Goal: Information Seeking & Learning: Learn about a topic

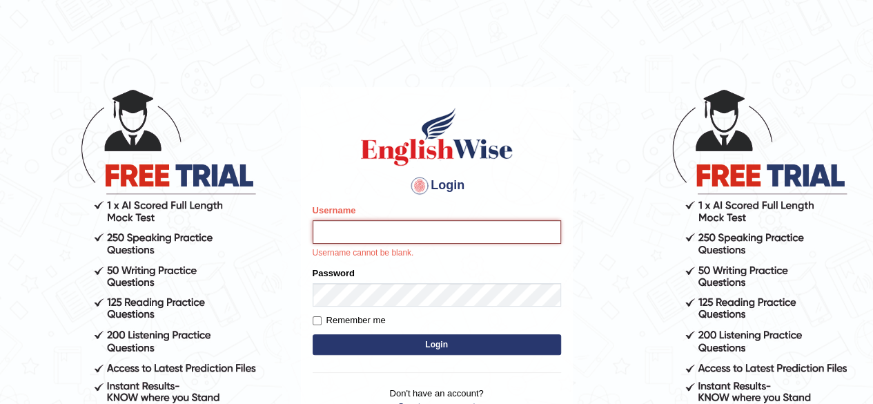
type input "[PERSON_NAME]"
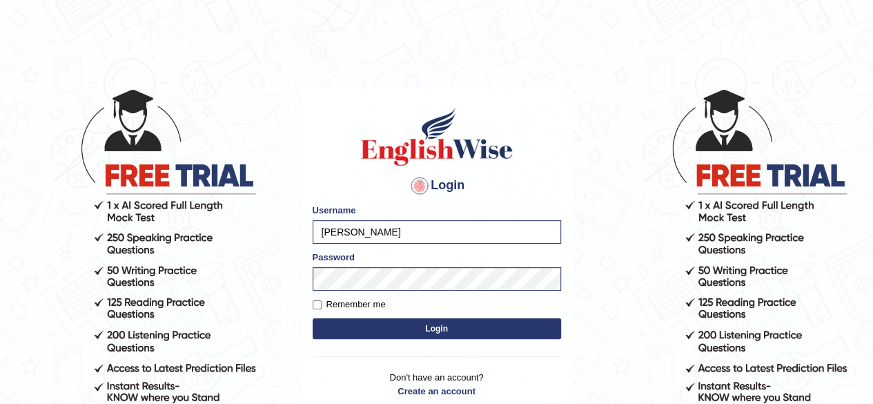
click at [440, 324] on button "Login" at bounding box center [437, 328] width 248 height 21
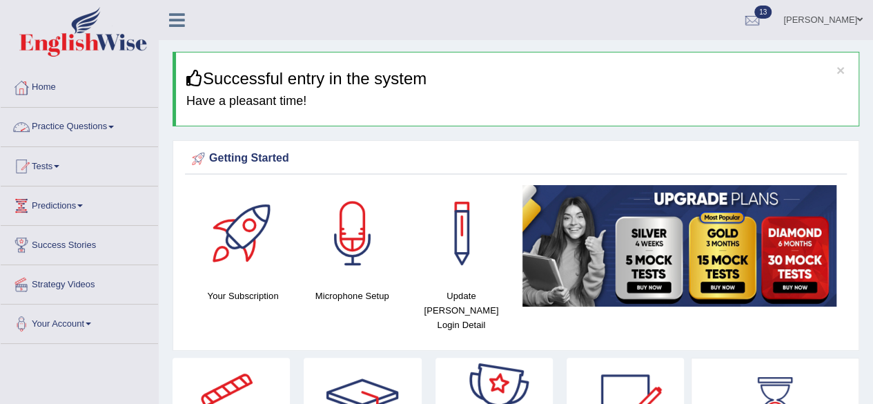
click at [106, 134] on link "Practice Questions" at bounding box center [79, 125] width 157 height 35
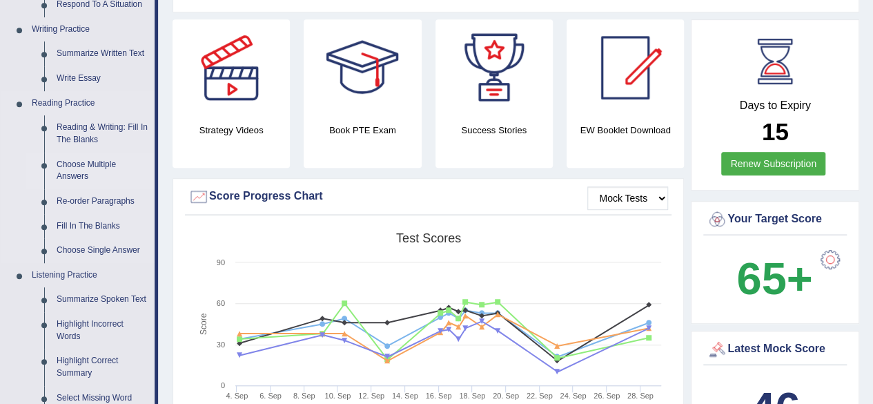
scroll to position [345, 0]
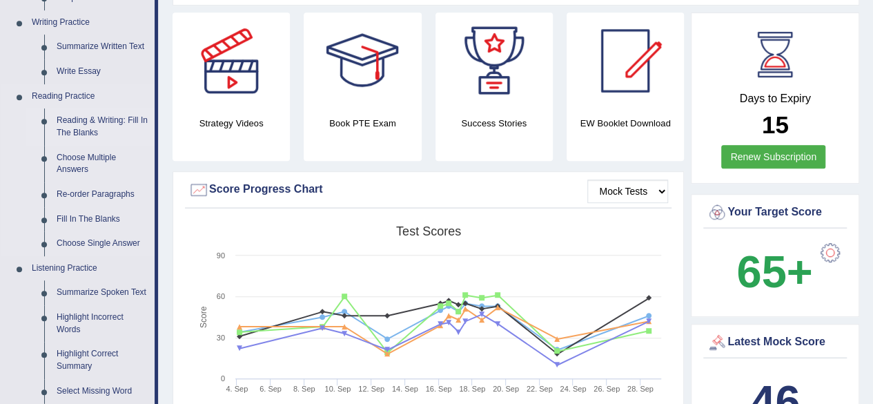
click at [96, 123] on link "Reading & Writing: Fill In The Blanks" at bounding box center [102, 126] width 104 height 37
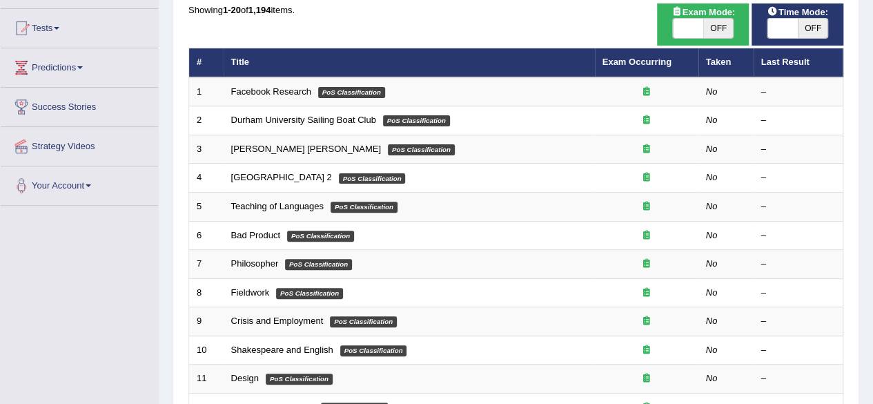
click at [723, 26] on span "OFF" at bounding box center [718, 28] width 30 height 19
checkbox input "true"
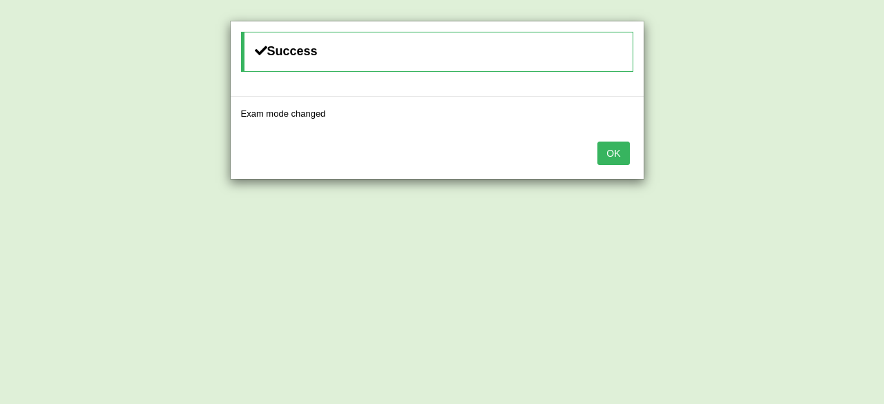
click at [614, 153] on button "OK" at bounding box center [613, 153] width 32 height 23
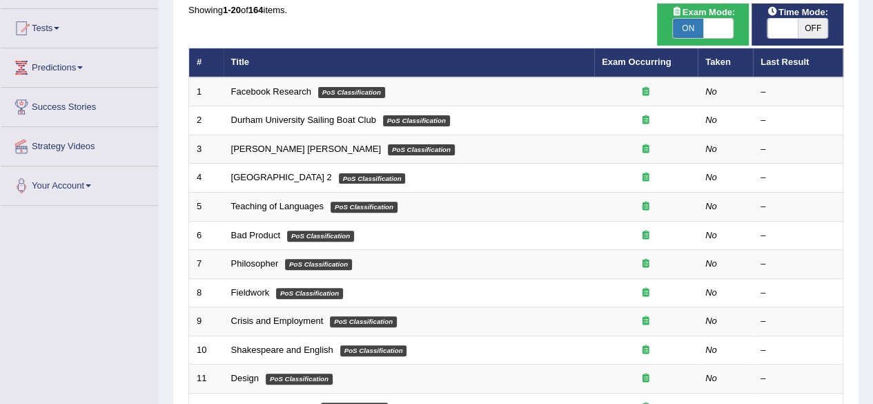
click at [803, 30] on span "OFF" at bounding box center [813, 28] width 30 height 19
checkbox input "true"
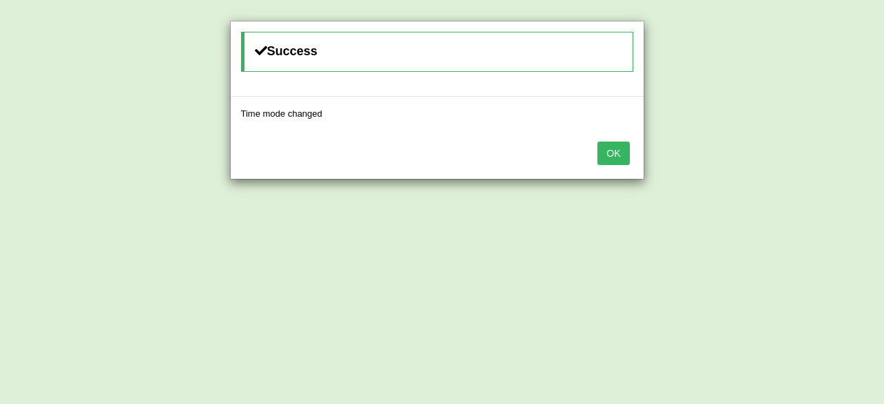
click at [622, 144] on button "OK" at bounding box center [613, 153] width 32 height 23
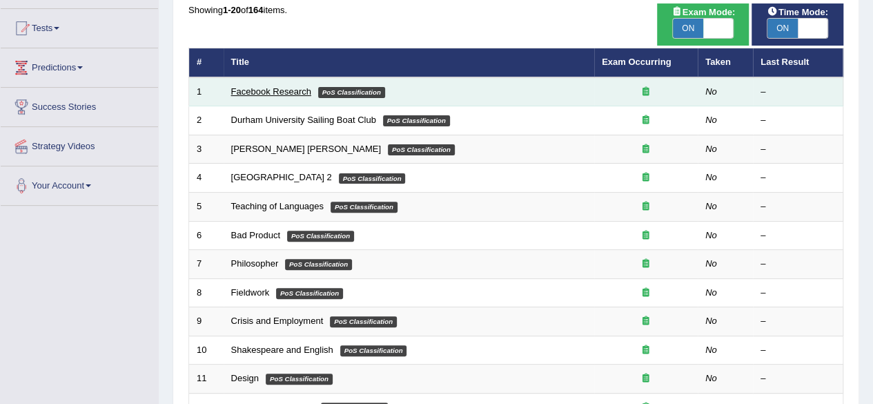
click at [275, 95] on link "Facebook Research" at bounding box center [271, 91] width 80 height 10
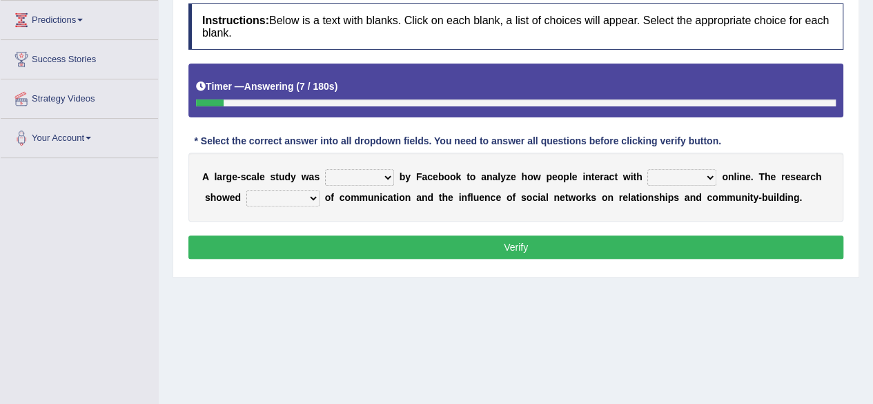
scroll to position [207, 0]
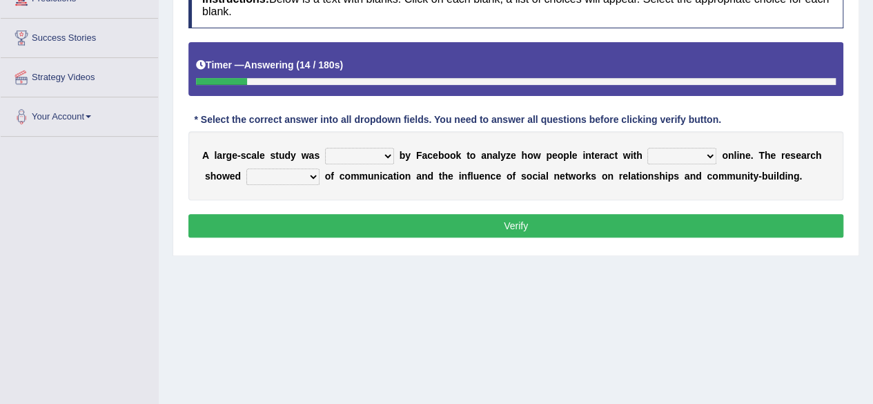
click at [385, 153] on select "surveyed had asked made" at bounding box center [359, 156] width 69 height 17
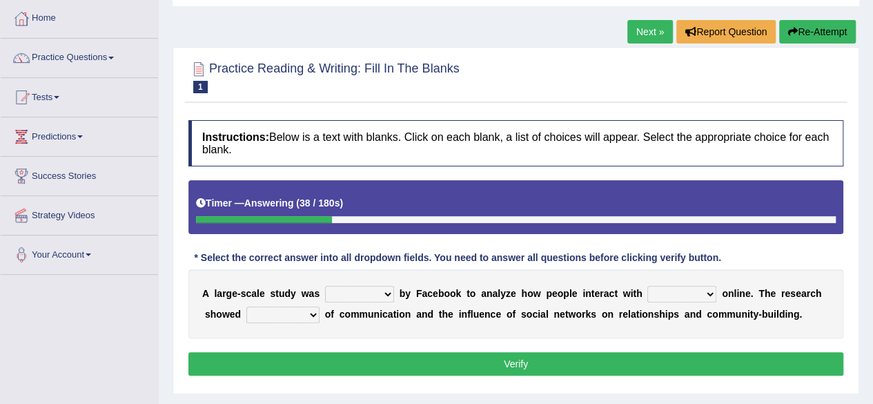
scroll to position [138, 0]
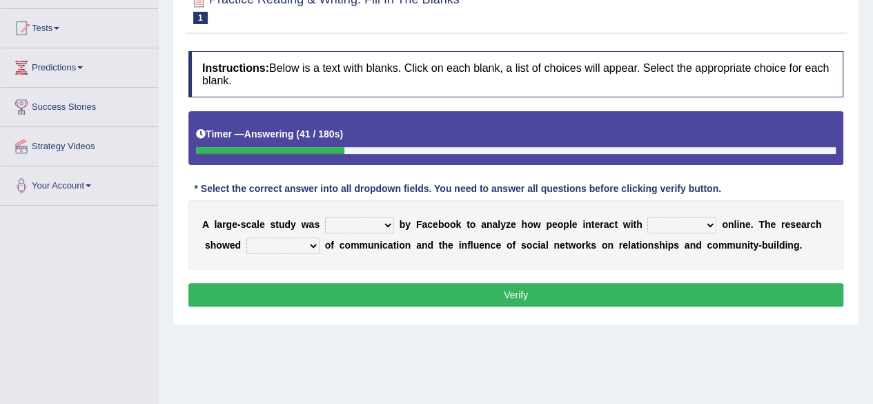
click at [389, 224] on select "surveyed had asked made" at bounding box center [359, 225] width 69 height 17
select select "surveyed"
click at [325, 217] on select "surveyed had asked made" at bounding box center [359, 225] width 69 height 17
click at [707, 224] on select "together all each other another" at bounding box center [681, 225] width 69 height 17
select select "each other"
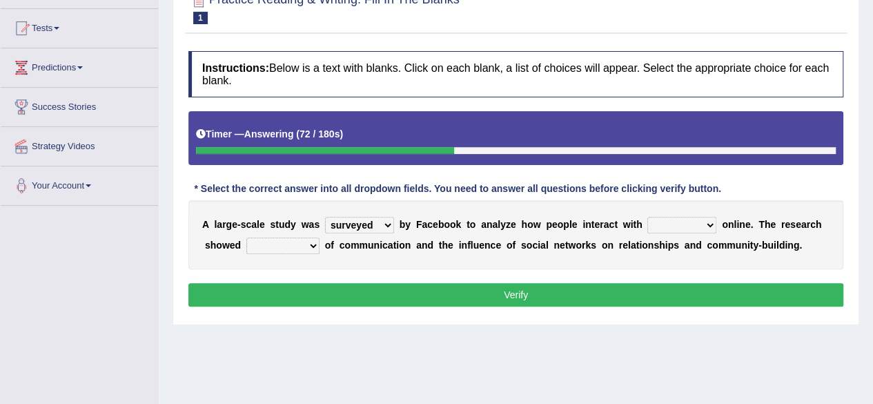
click at [647, 217] on select "together all each other another" at bounding box center [681, 225] width 69 height 17
click at [315, 244] on select "advantages standards fellowships patterns" at bounding box center [282, 245] width 73 height 17
select select "advantages"
click at [246, 237] on select "advantages standards fellowships patterns" at bounding box center [282, 245] width 73 height 17
click at [551, 300] on button "Verify" at bounding box center [515, 294] width 655 height 23
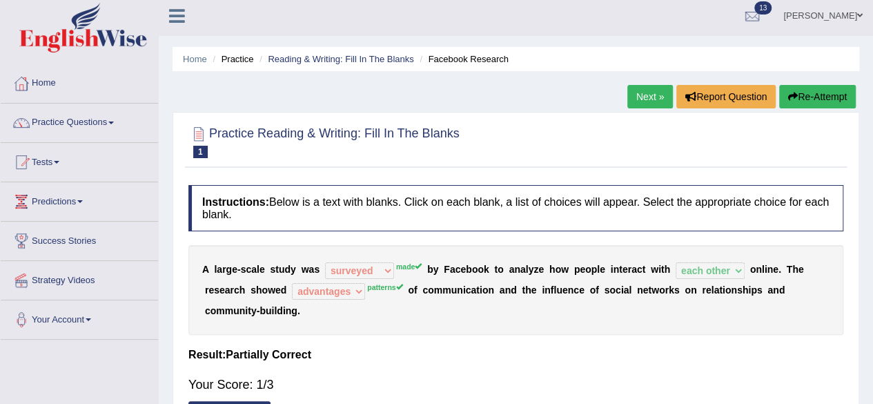
scroll to position [0, 0]
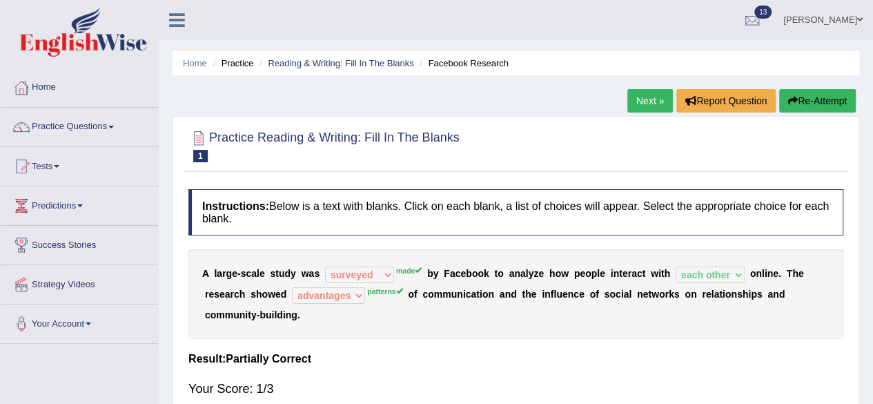
click at [634, 106] on link "Next »" at bounding box center [650, 100] width 46 height 23
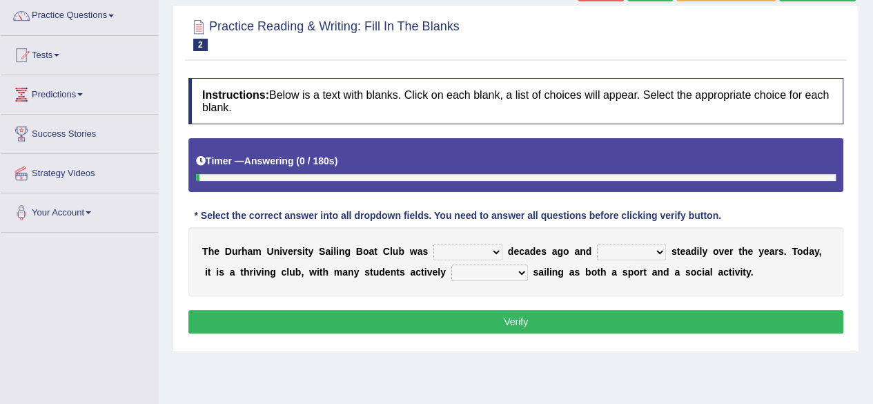
scroll to position [138, 0]
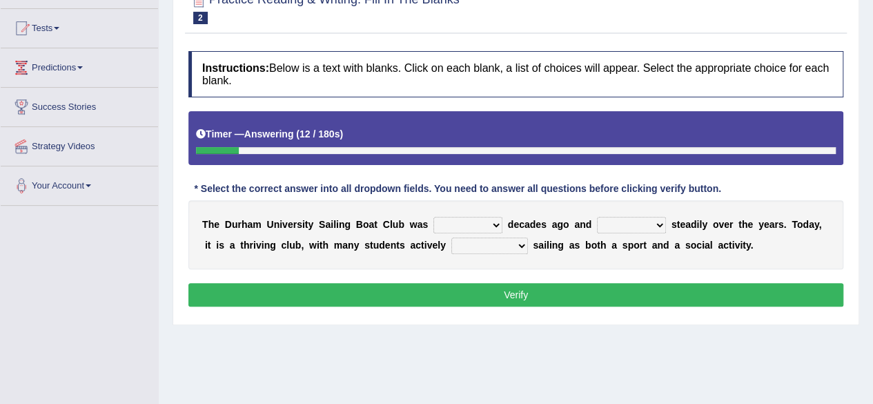
click at [494, 224] on select "found fund founded find" at bounding box center [467, 225] width 69 height 17
select select "founded"
click at [433, 217] on select "found fund founded find" at bounding box center [467, 225] width 69 height 17
click at [661, 227] on select "grow growing has grown grown" at bounding box center [631, 225] width 69 height 17
select select "has grown"
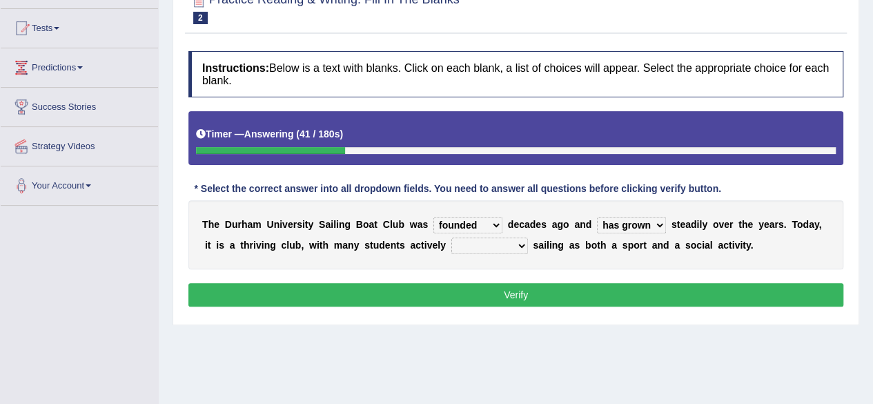
click at [597, 217] on select "grow growing has grown grown" at bounding box center [631, 225] width 69 height 17
click at [514, 248] on select "enjoy enjoyed are enjoying enjoying" at bounding box center [489, 245] width 77 height 17
select select "enjoying"
click at [451, 237] on select "enjoy enjoyed are enjoying enjoying" at bounding box center [489, 245] width 77 height 17
click at [500, 284] on button "Verify" at bounding box center [515, 294] width 655 height 23
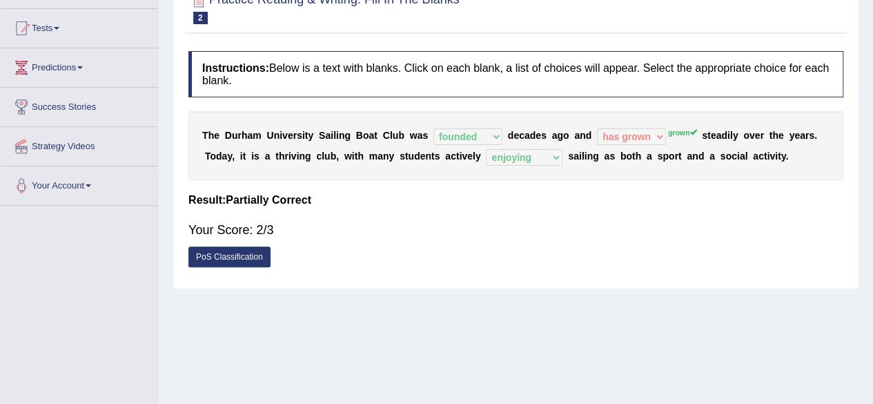
scroll to position [0, 0]
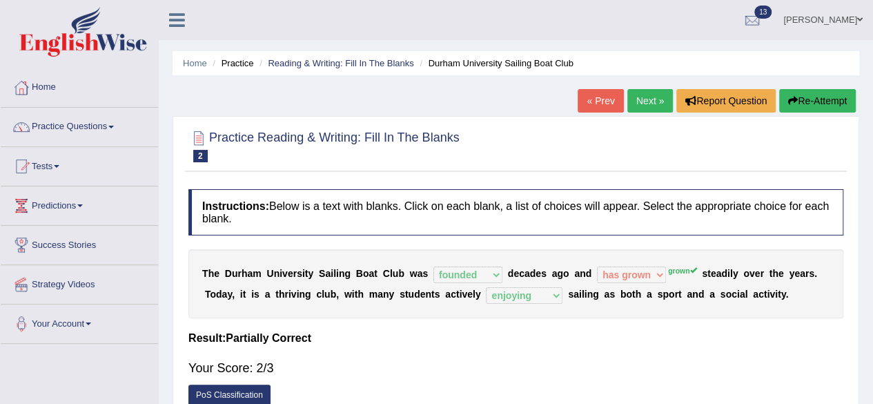
click at [635, 100] on link "Next »" at bounding box center [650, 100] width 46 height 23
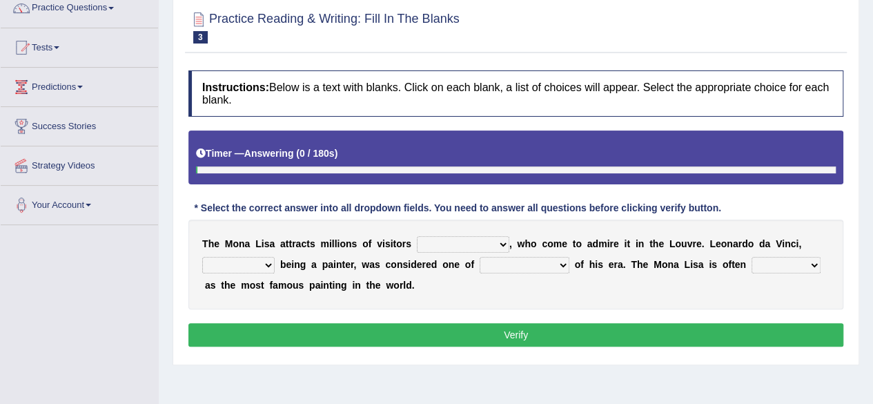
scroll to position [138, 0]
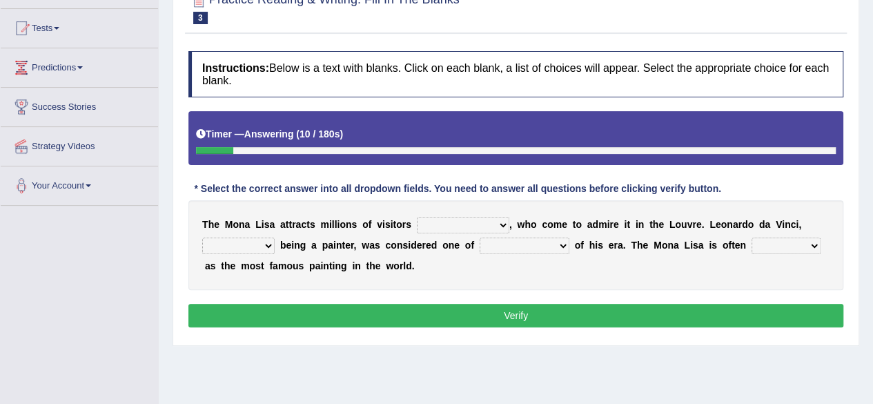
click at [504, 222] on select "around the year the all year all year round per year" at bounding box center [463, 225] width 92 height 17
select select "per year"
click at [417, 217] on select "around the year the all year all year round per year" at bounding box center [463, 225] width 92 height 17
click at [275, 242] on b at bounding box center [278, 245] width 6 height 11
click at [269, 246] on select "rather than as much as as well as as long as" at bounding box center [238, 245] width 72 height 17
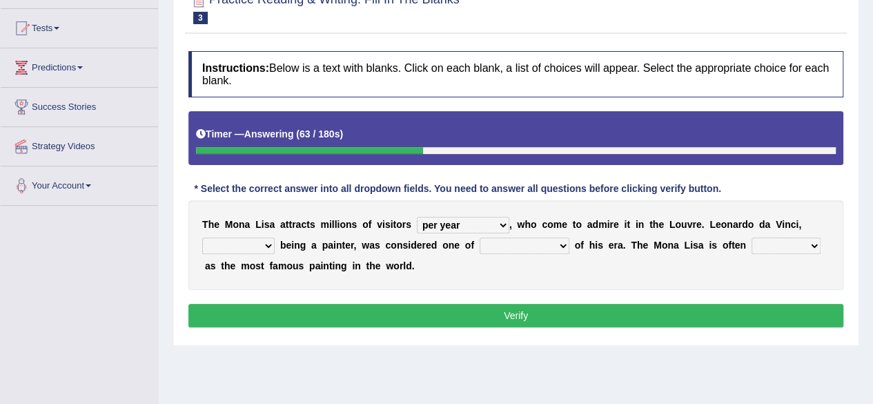
select select "as much as"
click at [202, 237] on select "rather than as much as as well as as long as" at bounding box center [238, 245] width 72 height 17
click at [555, 244] on select "better artists artist the better artist the best artists" at bounding box center [525, 245] width 90 height 17
click at [480, 237] on select "better artists artist the better artist the best artists" at bounding box center [525, 245] width 90 height 17
click at [561, 244] on select "better artists artist the better artist the best artists" at bounding box center [525, 245] width 90 height 17
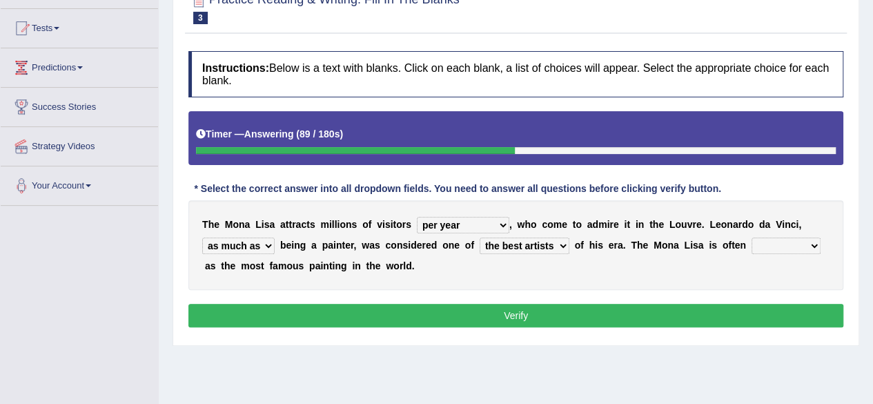
select select "the better artist"
click at [480, 237] on select "better artists artist the better artist the best artists" at bounding box center [525, 245] width 90 height 17
click at [814, 245] on select "classified suggested predicted described" at bounding box center [786, 245] width 69 height 17
select select "classified"
click at [752, 237] on select "classified suggested predicted described" at bounding box center [786, 245] width 69 height 17
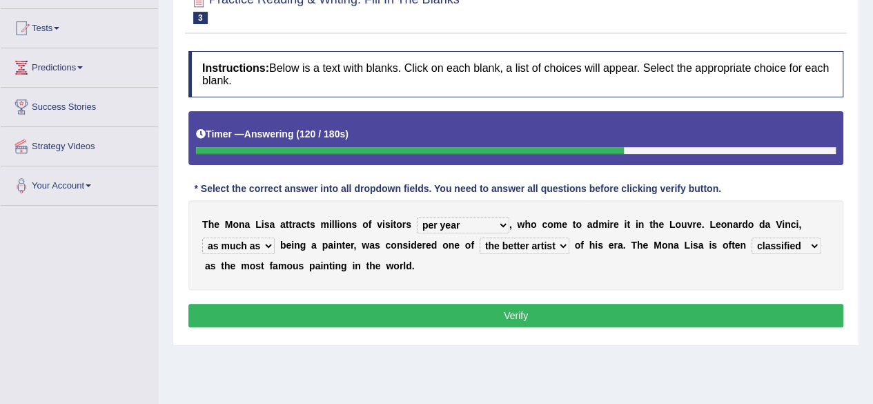
click at [789, 248] on select "classified suggested predicted described" at bounding box center [786, 245] width 69 height 17
click at [721, 304] on button "Verify" at bounding box center [515, 315] width 655 height 23
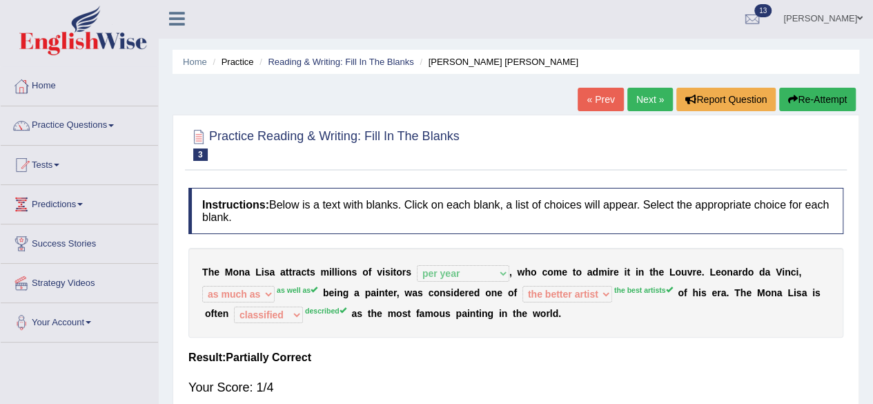
scroll to position [0, 0]
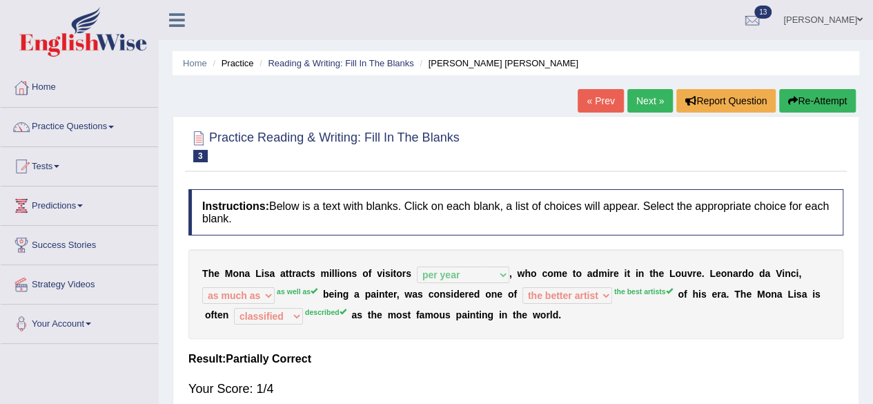
click at [643, 101] on link "Next »" at bounding box center [650, 100] width 46 height 23
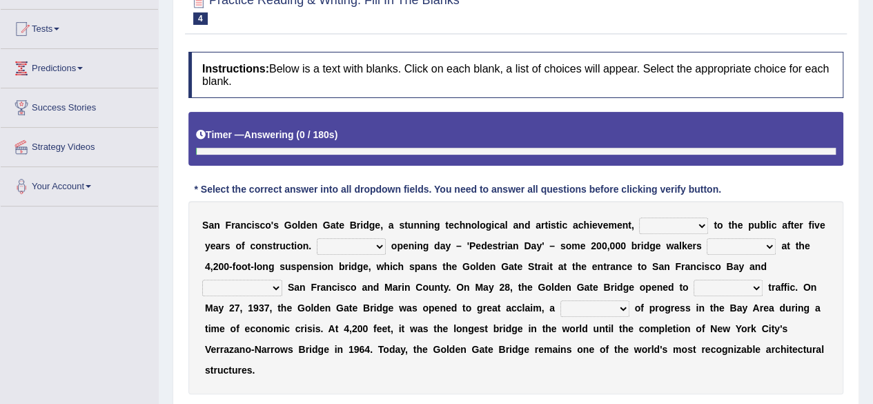
scroll to position [138, 0]
click at [705, 227] on select "opens closes appears equals" at bounding box center [673, 225] width 69 height 17
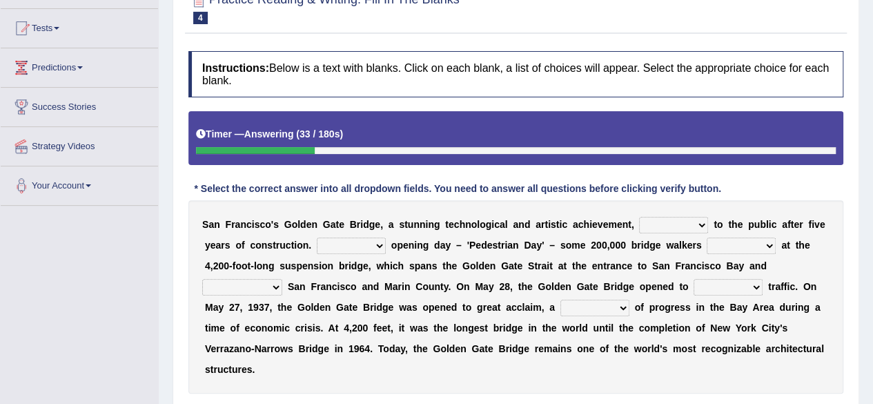
select select "opens"
click at [639, 217] on select "opens closes appears equals" at bounding box center [673, 225] width 69 height 17
click at [378, 244] on select "On During Since When" at bounding box center [351, 245] width 69 height 17
select select "On"
click at [317, 237] on select "On During Since When" at bounding box center [351, 245] width 69 height 17
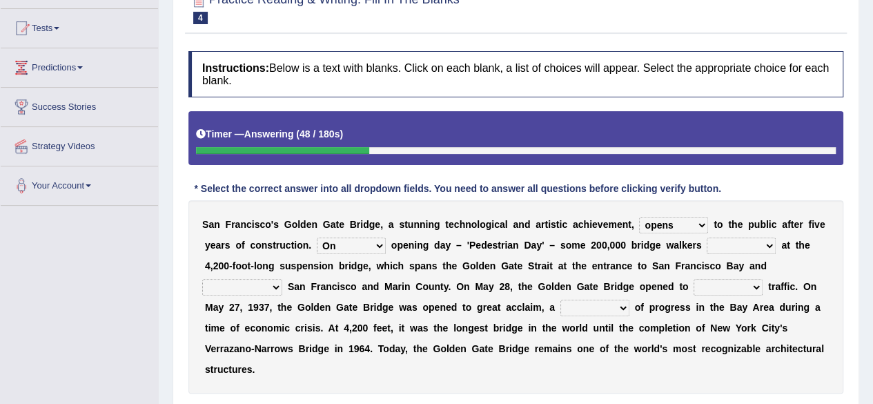
click at [768, 246] on select "stationed looked marveled laughed" at bounding box center [741, 245] width 69 height 17
select select "looked"
click at [707, 237] on select "stationed looked marveled laughed" at bounding box center [741, 245] width 69 height 17
click at [769, 244] on select "stationed looked marveled laughed" at bounding box center [741, 245] width 69 height 17
click at [707, 237] on select "stationed looked marveled laughed" at bounding box center [741, 245] width 69 height 17
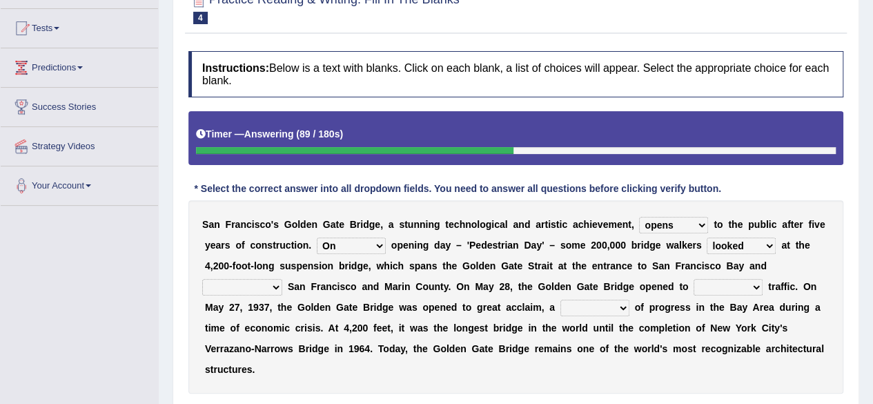
click at [274, 284] on select "separates connects channels differentiates" at bounding box center [242, 287] width 80 height 17
select select "connects"
click at [202, 279] on select "separates connects channels differentiates" at bounding box center [242, 287] width 80 height 17
click at [754, 285] on select "aquatic vehicular airborne watertight" at bounding box center [728, 287] width 69 height 17
select select "vehicular"
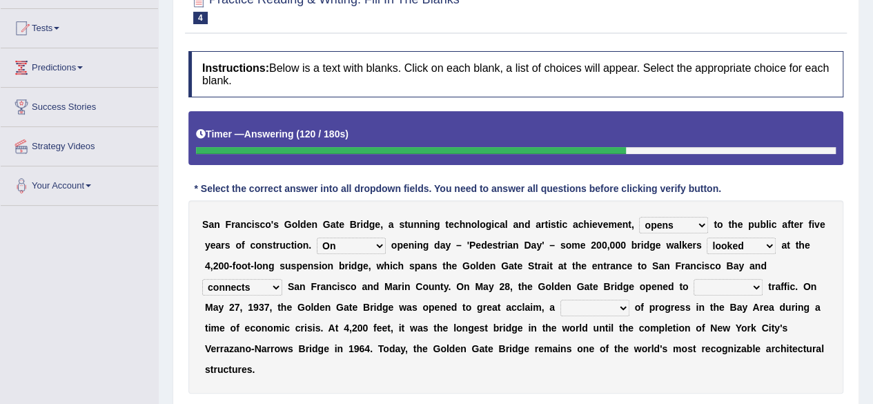
click at [694, 279] on select "aquatic vehicular airborne watertight" at bounding box center [728, 287] width 69 height 17
click at [633, 310] on b at bounding box center [633, 307] width 6 height 11
click at [624, 309] on select "denial symbol technique yield" at bounding box center [594, 308] width 69 height 17
select select "yield"
click at [560, 300] on select "denial symbol technique yield" at bounding box center [594, 308] width 69 height 17
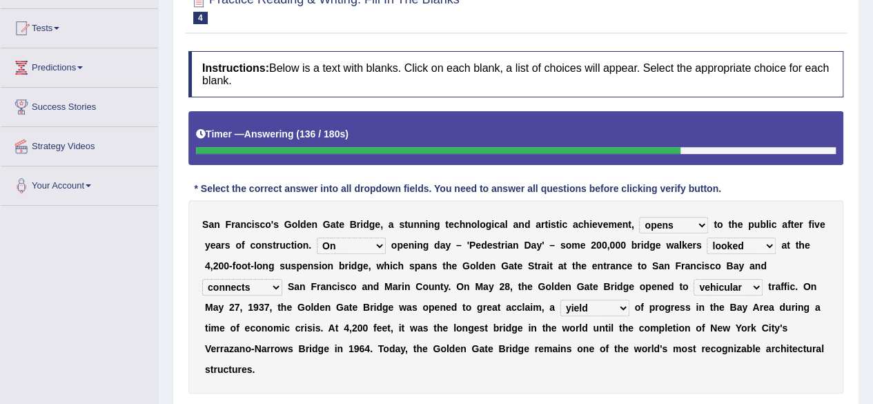
scroll to position [276, 0]
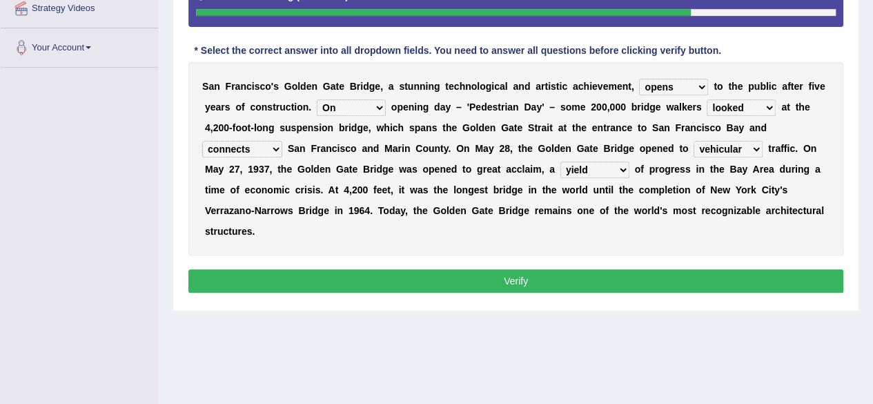
click at [517, 282] on button "Verify" at bounding box center [515, 280] width 655 height 23
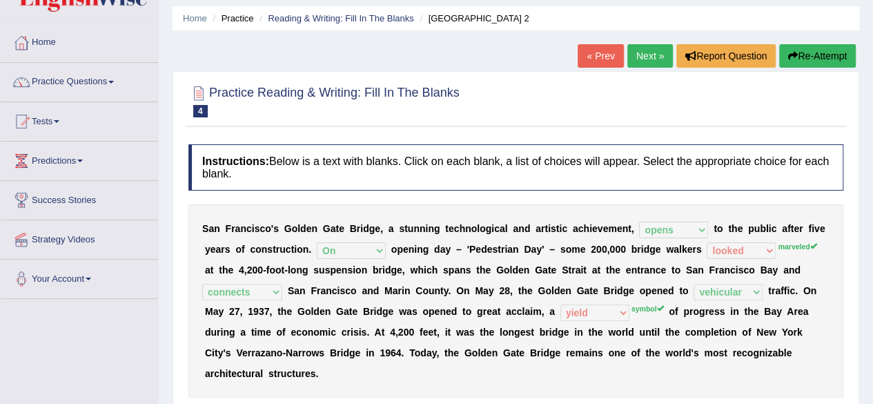
scroll to position [0, 0]
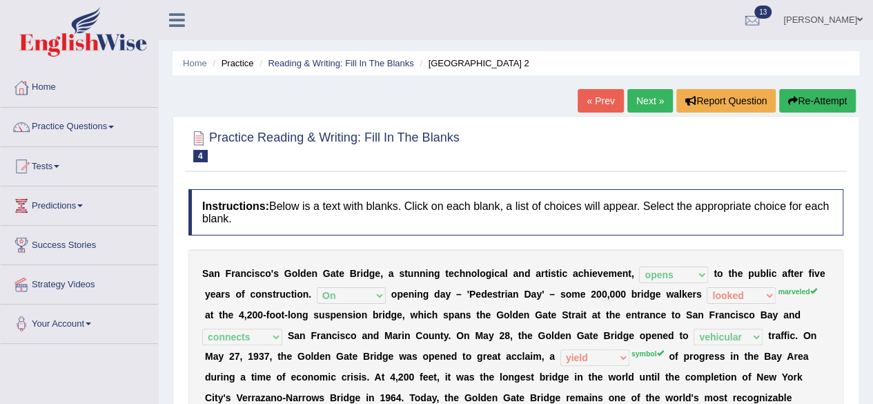
click at [643, 93] on link "Next »" at bounding box center [650, 100] width 46 height 23
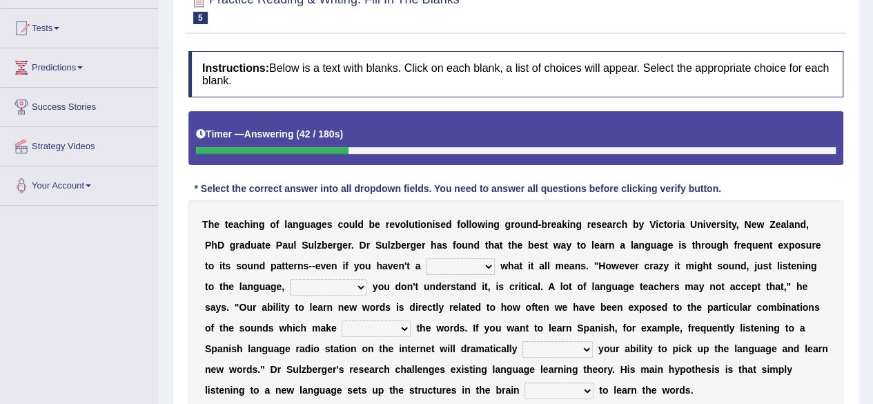
click at [487, 270] on select "dew claw clue due" at bounding box center [460, 266] width 69 height 17
click at [426, 258] on select "dew claw clue due" at bounding box center [460, 266] width 69 height 17
click at [475, 266] on select "dew claw clue due" at bounding box center [460, 266] width 69 height 17
select select "clue"
click at [426, 258] on select "dew claw clue due" at bounding box center [460, 266] width 69 height 17
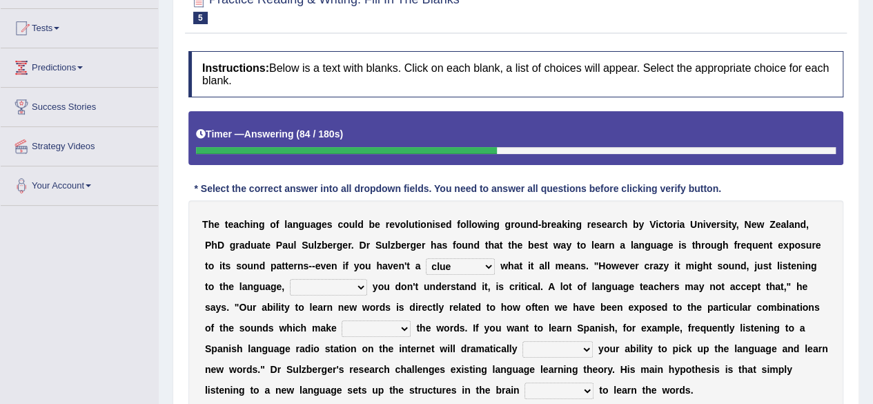
click at [367, 282] on b at bounding box center [370, 286] width 6 height 11
click at [359, 285] on select "but also all together even though if so" at bounding box center [328, 287] width 77 height 17
select select "even though"
click at [290, 279] on select "but also all together even though if so" at bounding box center [328, 287] width 77 height 17
click at [398, 331] on select "down up of on" at bounding box center [376, 328] width 69 height 17
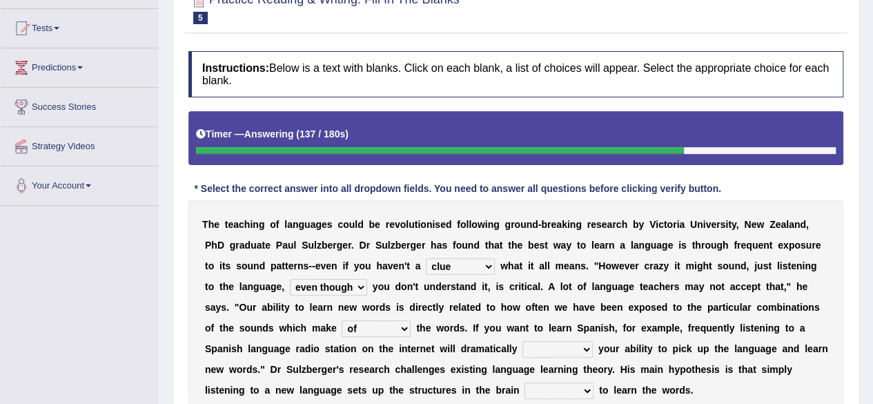
click at [342, 320] on select "down up of on" at bounding box center [376, 328] width 69 height 17
click at [408, 324] on select "down up of on" at bounding box center [376, 328] width 69 height 17
select select "up"
click at [342, 320] on select "down up of on" at bounding box center [376, 328] width 69 height 17
click at [587, 344] on select "evaluate exaggerate describe boost" at bounding box center [558, 349] width 70 height 17
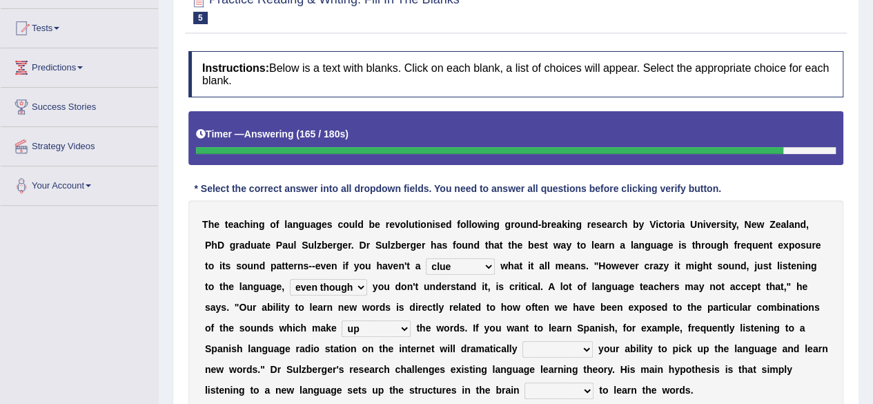
select select "describe"
click at [523, 341] on select "evaluate exaggerate describe boost" at bounding box center [558, 349] width 70 height 17
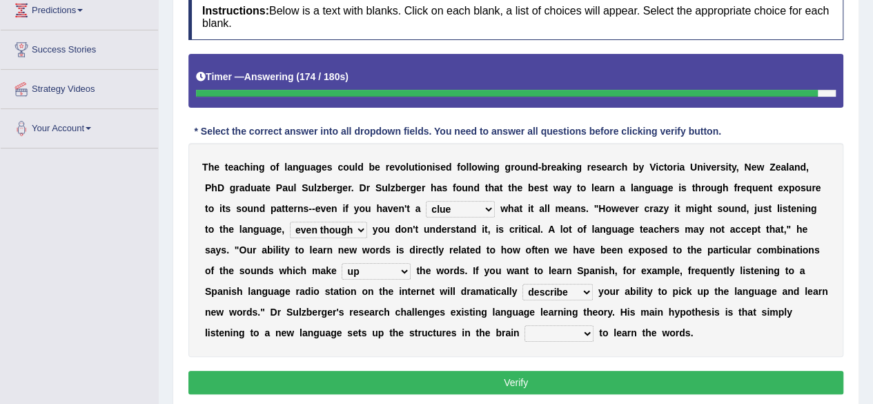
scroll to position [276, 0]
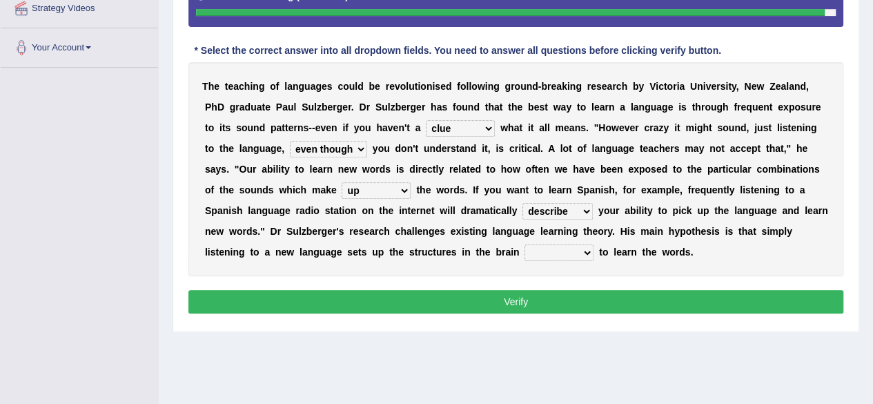
click at [583, 250] on select "requiring required directed to require" at bounding box center [559, 252] width 69 height 17
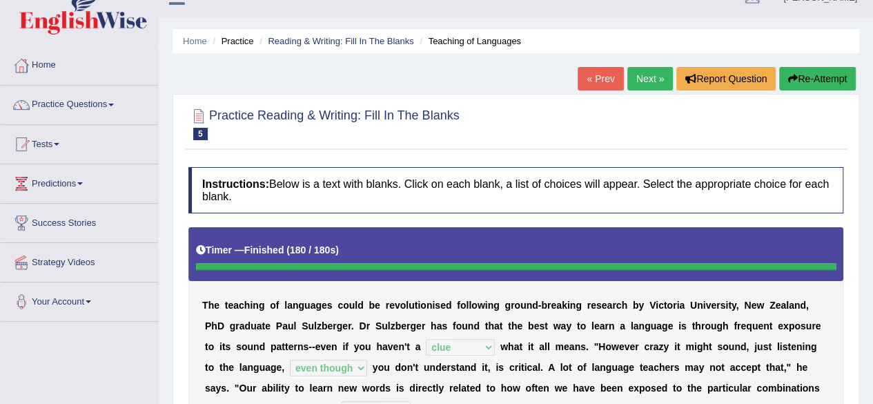
scroll to position [0, 0]
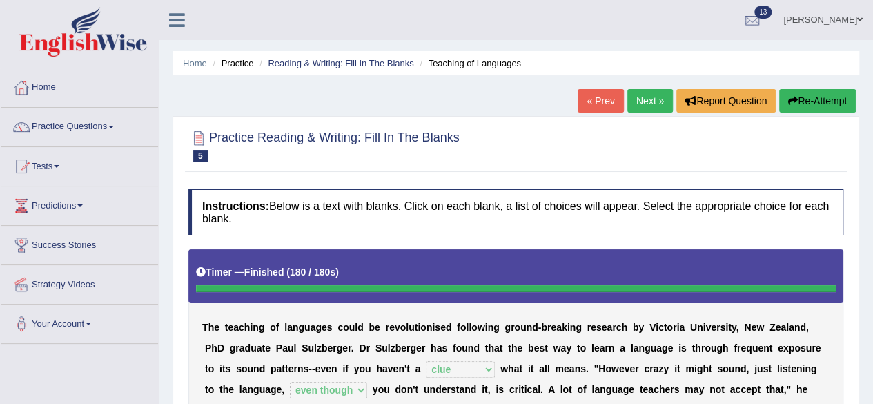
click at [643, 105] on link "Next »" at bounding box center [650, 100] width 46 height 23
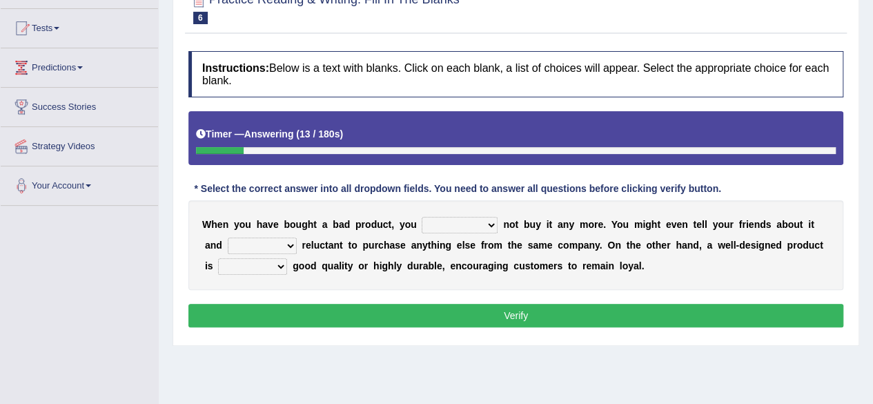
click at [486, 224] on select "would have should have should" at bounding box center [460, 225] width 76 height 17
select select "should"
click at [422, 217] on select "would have should have should" at bounding box center [460, 225] width 76 height 17
click at [490, 217] on select "would have should have should" at bounding box center [460, 225] width 76 height 17
click at [738, 269] on div "W h e n y o u h a v e b o u g h t a b a d p r o d u c t , y o u would have shou…" at bounding box center [515, 245] width 655 height 90
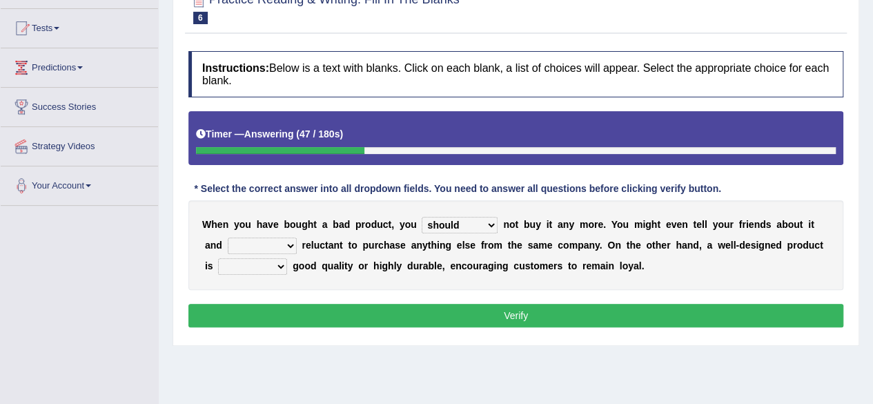
click at [284, 248] on select "is are be being" at bounding box center [262, 245] width 69 height 17
select select "be"
click at [228, 237] on select "is are be being" at bounding box center [262, 245] width 69 height 17
click at [282, 263] on select "both also neither either" at bounding box center [252, 266] width 69 height 17
select select "both"
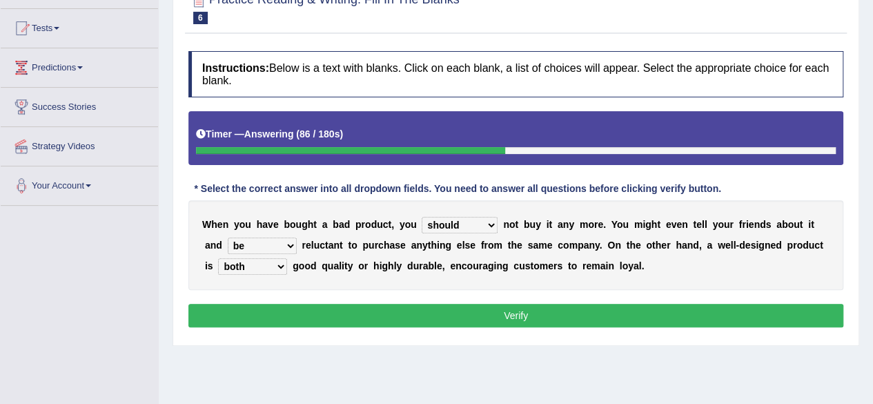
click at [218, 258] on select "both also neither either" at bounding box center [252, 266] width 69 height 17
click at [382, 307] on button "Verify" at bounding box center [515, 315] width 655 height 23
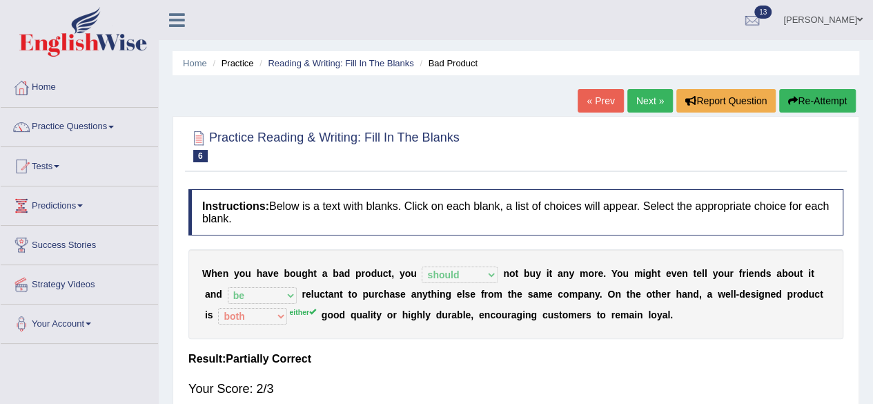
click at [631, 101] on link "Next »" at bounding box center [650, 100] width 46 height 23
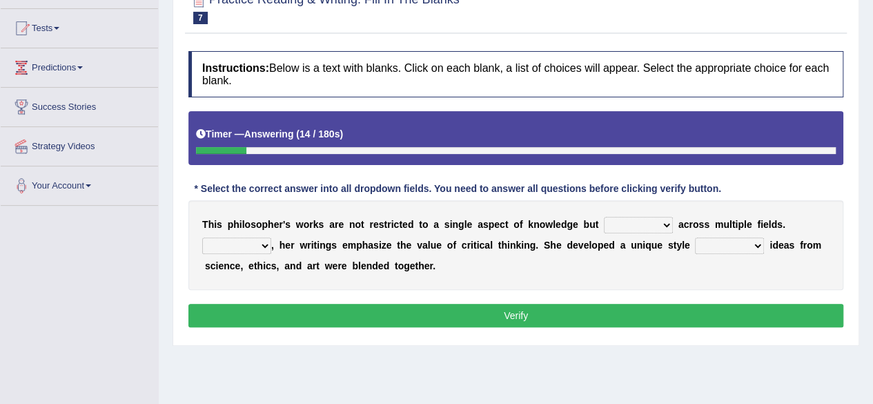
click at [652, 225] on select "constrain contain assemble extend" at bounding box center [638, 225] width 69 height 17
select select "contain"
click at [604, 217] on select "constrain contain assemble extend" at bounding box center [638, 225] width 69 height 17
click at [264, 241] on select "Rather So Moreover Likely" at bounding box center [236, 245] width 69 height 17
select select "Rather"
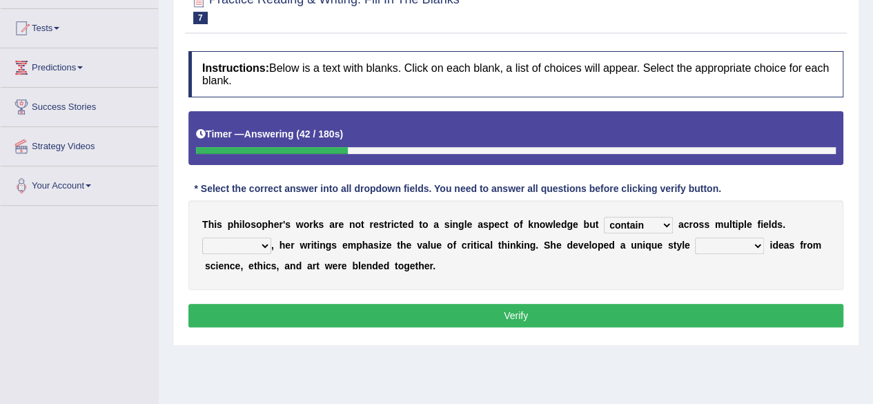
click at [202, 237] on select "Rather So Moreover Likely" at bounding box center [236, 245] width 69 height 17
click at [755, 249] on select "in that that which in which" at bounding box center [729, 245] width 69 height 17
select select "in which"
click at [695, 237] on select "in that that which in which" at bounding box center [729, 245] width 69 height 17
click at [476, 306] on button "Verify" at bounding box center [515, 315] width 655 height 23
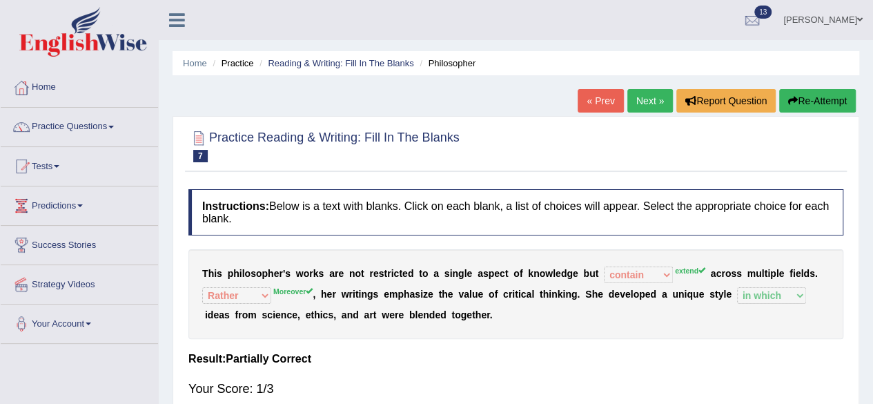
click at [645, 106] on link "Next »" at bounding box center [650, 100] width 46 height 23
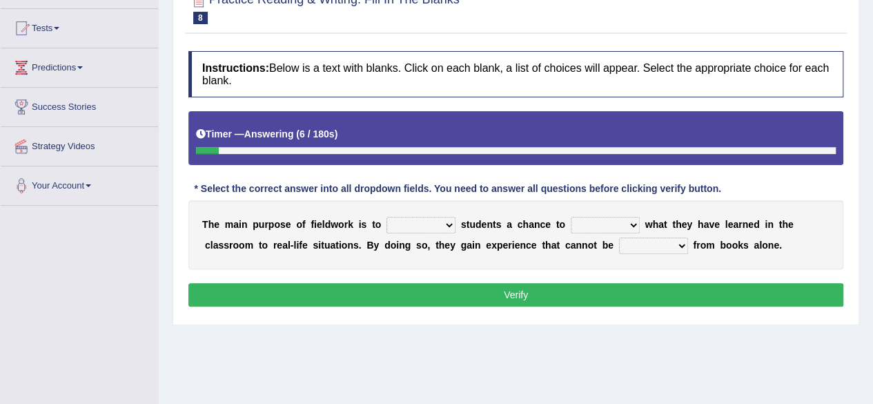
click at [453, 226] on select "resemble stow rave offer" at bounding box center [421, 225] width 69 height 17
select select "offer"
click at [387, 217] on select "resemble stow rave offer" at bounding box center [421, 225] width 69 height 17
click at [631, 225] on select "compare align apply dismount" at bounding box center [605, 225] width 69 height 17
select select "compare"
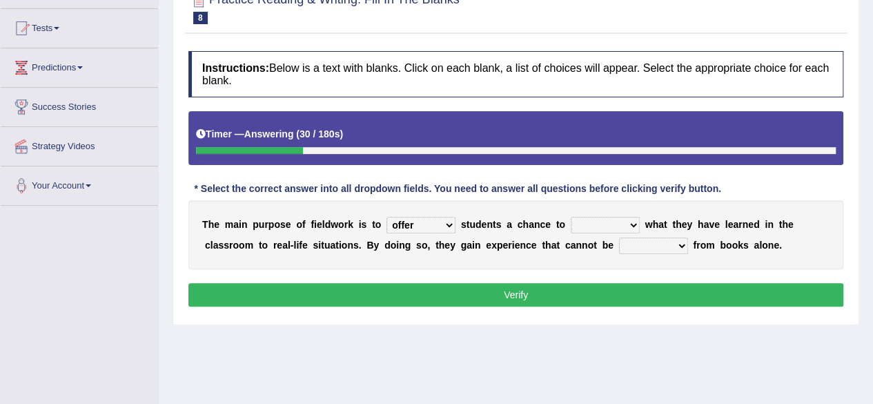
click at [571, 217] on select "compare align apply dismount" at bounding box center [605, 225] width 69 height 17
click at [679, 243] on select "originated prepared obtained touted" at bounding box center [653, 245] width 69 height 17
select select "obtained"
click at [619, 237] on select "originated prepared obtained touted" at bounding box center [653, 245] width 69 height 17
click at [656, 291] on button "Verify" at bounding box center [515, 294] width 655 height 23
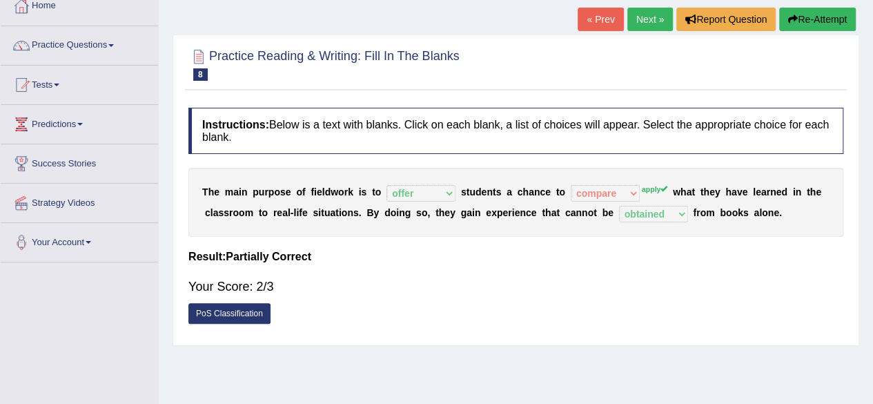
scroll to position [69, 0]
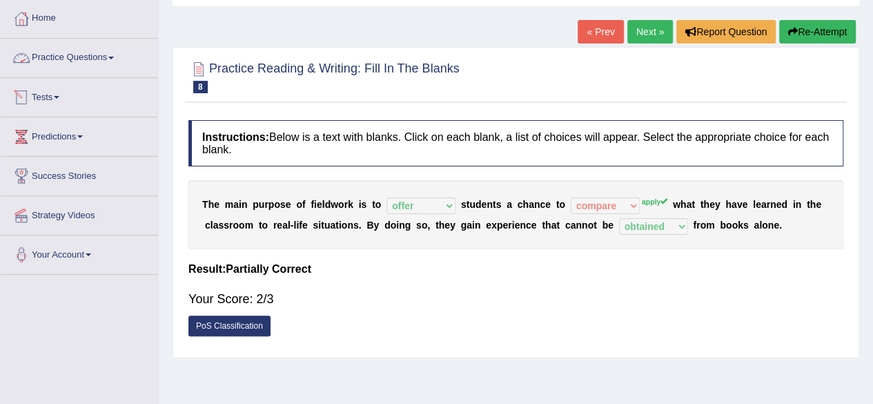
click at [70, 59] on link "Practice Questions" at bounding box center [79, 56] width 157 height 35
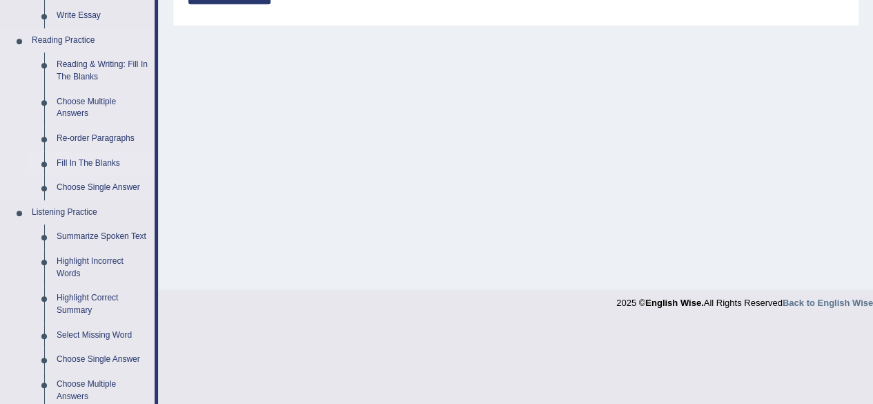
scroll to position [414, 0]
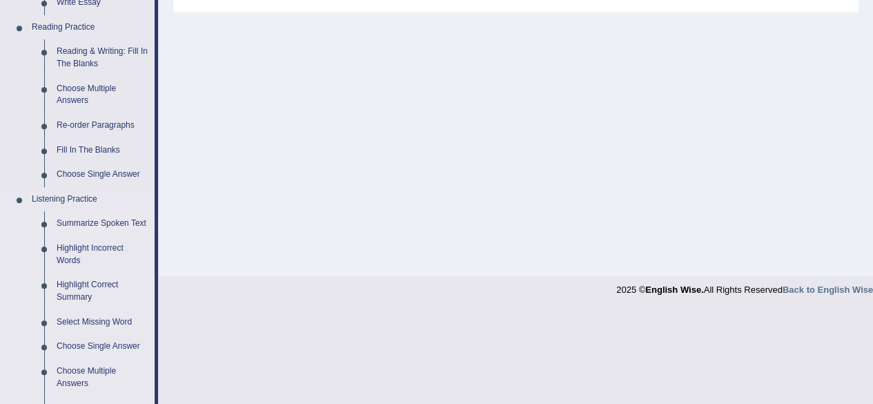
click at [109, 224] on link "Summarize Spoken Text" at bounding box center [102, 223] width 104 height 25
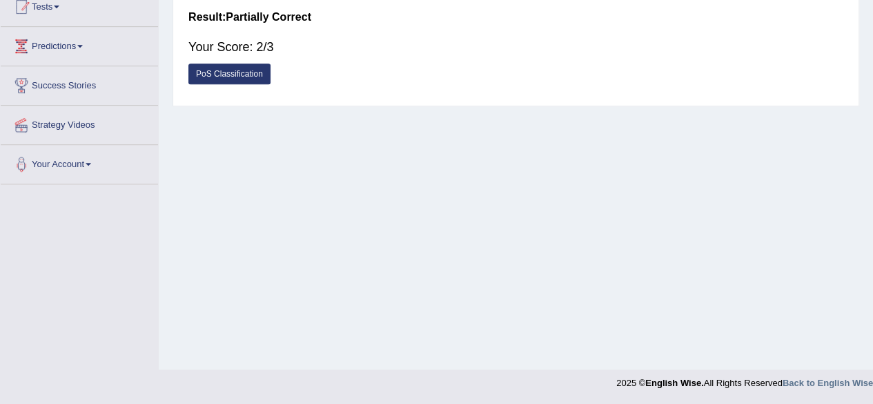
scroll to position [223, 0]
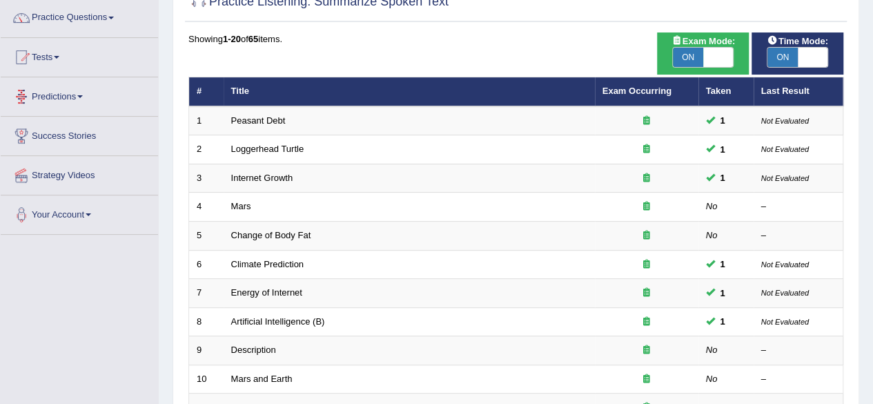
scroll to position [138, 0]
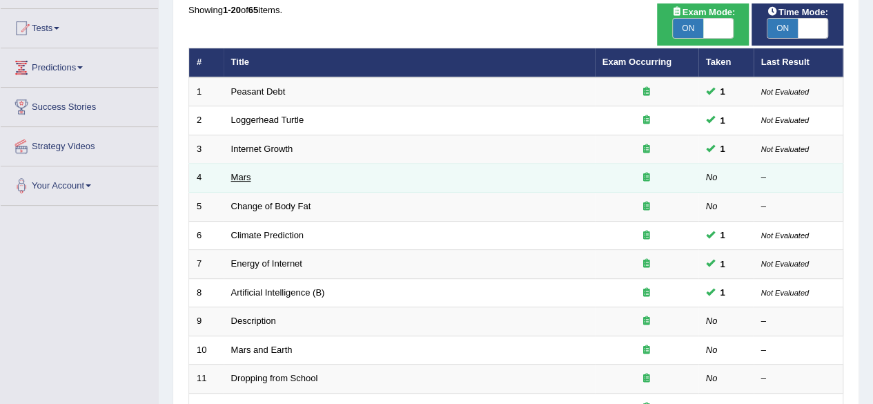
click at [235, 179] on link "Mars" at bounding box center [241, 177] width 20 height 10
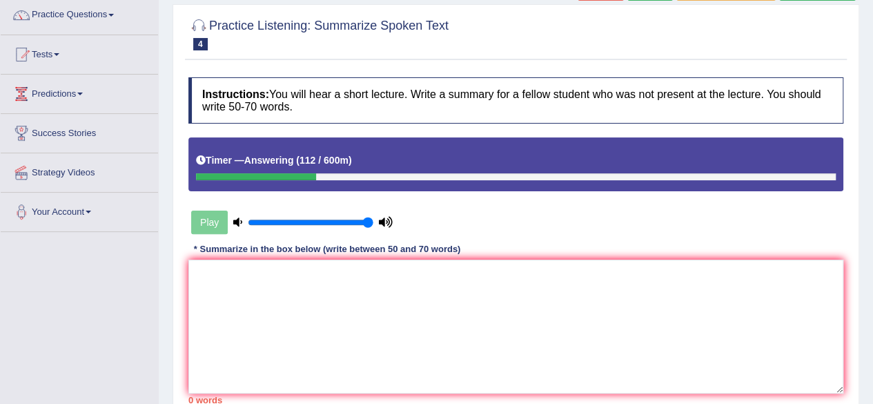
scroll to position [138, 0]
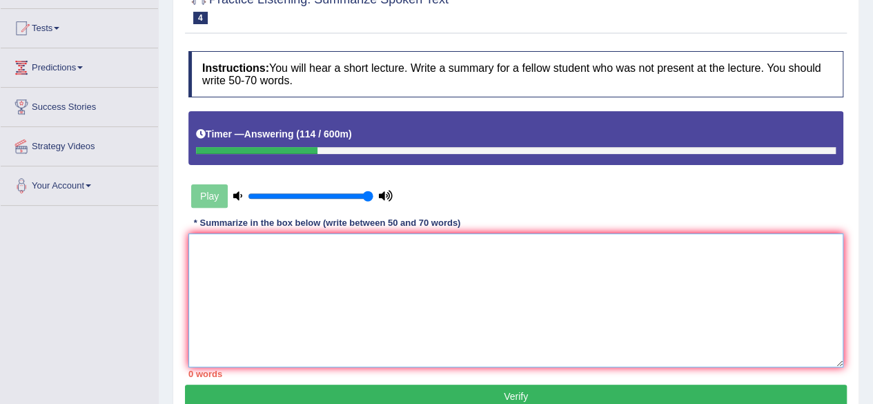
click at [309, 292] on textarea at bounding box center [515, 300] width 655 height 134
type textarea "t"
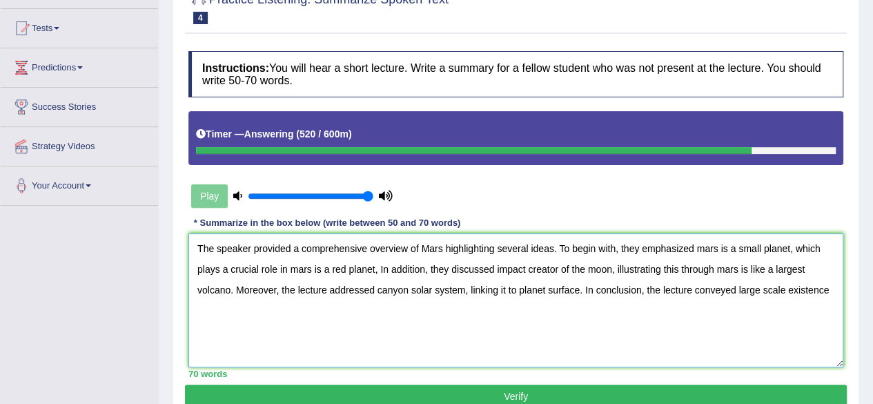
click at [734, 291] on textarea "The speaker provided a comprehensive overview of Mars highlighting several idea…" at bounding box center [515, 300] width 655 height 134
click at [837, 285] on textarea "The speaker provided a comprehensive overview of Mars highlighting several idea…" at bounding box center [515, 300] width 655 height 134
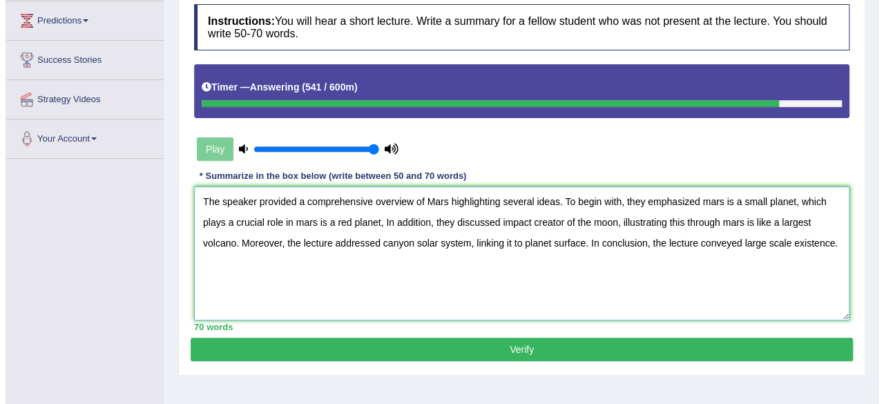
scroll to position [207, 0]
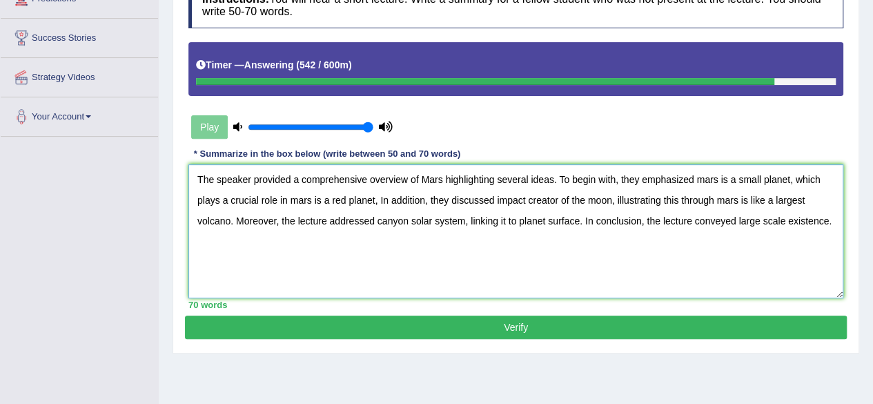
type textarea "The speaker provided a comprehensive overview of Mars highlighting several idea…"
click at [714, 332] on button "Verify" at bounding box center [516, 326] width 662 height 23
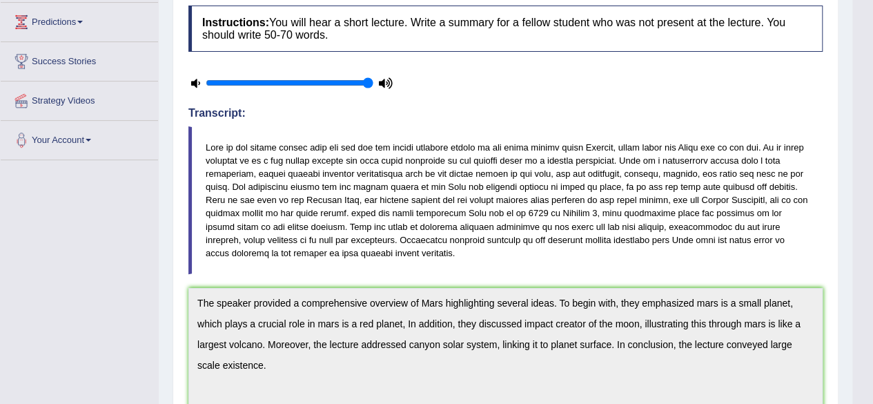
scroll to position [69, 0]
